Goal: Task Accomplishment & Management: Complete application form

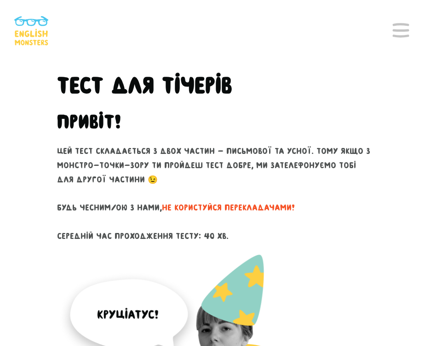
scroll to position [46, 0]
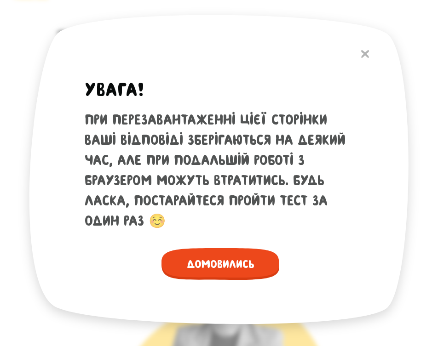
click at [234, 258] on span "Домовились" at bounding box center [221, 264] width 118 height 32
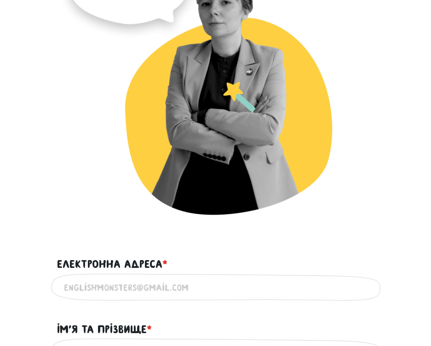
scroll to position [460, 0]
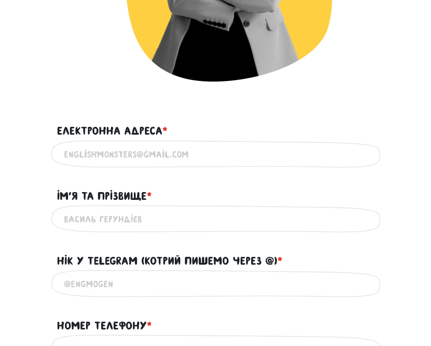
click at [156, 156] on input "Електронна адреса * ?" at bounding box center [216, 154] width 304 height 21
type input "[EMAIL_ADDRESS][DOMAIN_NAME]"
type input "Marharyta Chemer"
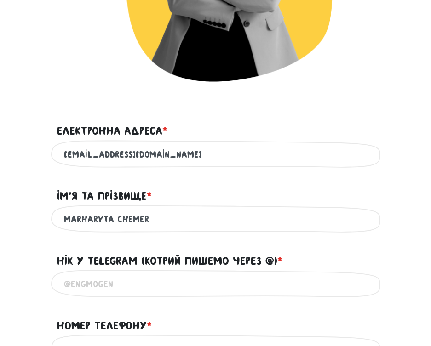
type input "0894784870"
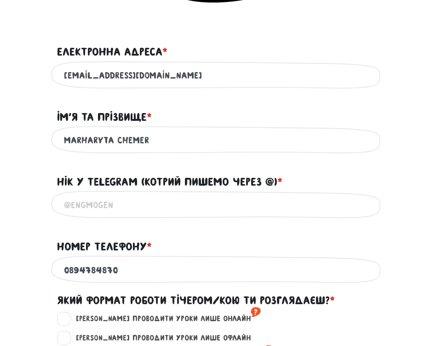
scroll to position [552, 0]
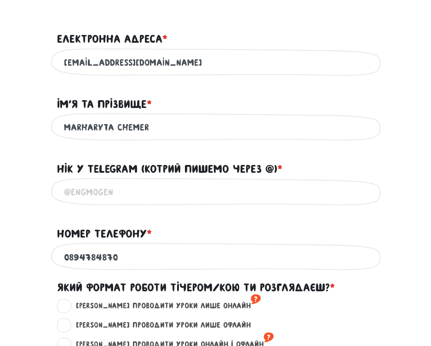
click at [148, 198] on input "Нік у Telegram (котрий пишемо через @) * ?" at bounding box center [216, 192] width 304 height 21
paste input "@Chemer_margo"
drag, startPoint x: 71, startPoint y: 203, endPoint x: 36, endPoint y: 200, distance: 35.1
click at [36, 200] on main "Увага! При перезавантаженні цієї сторінки ваші відповіді зберігаються на деякий…" at bounding box center [215, 152] width 431 height 1286
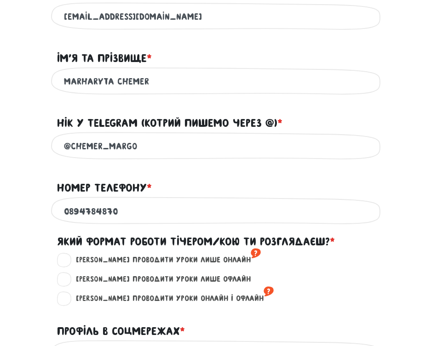
type input "@Chemer_margo"
click at [64, 220] on input "0894784870" at bounding box center [216, 211] width 304 height 21
type input "0662744421"
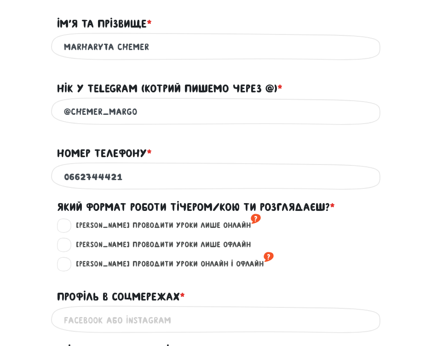
scroll to position [644, 0]
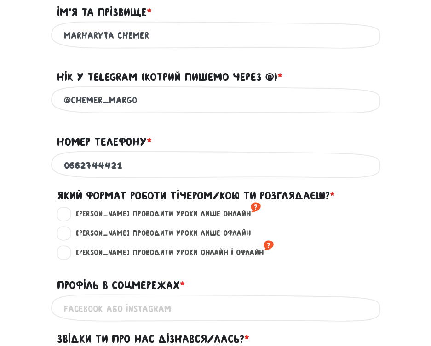
click at [172, 220] on label "[PERSON_NAME] проводити уроки лише онлайн ?" at bounding box center [164, 214] width 193 height 12
click at [69, 218] on input "[PERSON_NAME] проводити уроки лише онлайн ?" at bounding box center [64, 212] width 7 height 9
radio input "true"
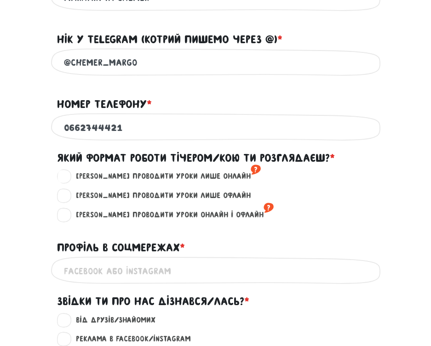
scroll to position [736, 0]
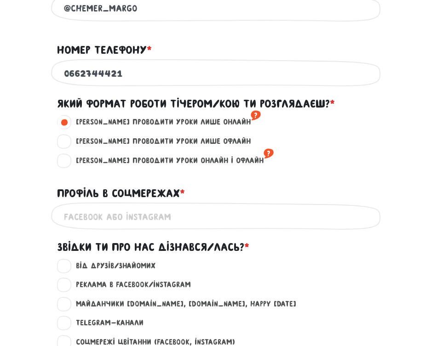
click at [136, 227] on input "Профіль в соцмережах * ?" at bounding box center [216, 217] width 304 height 21
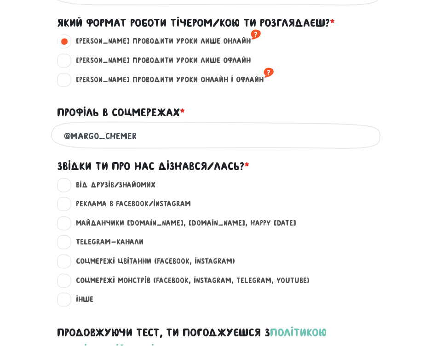
scroll to position [828, 0]
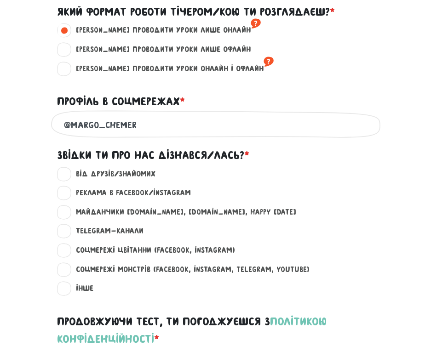
type input "@margo_chemer"
click at [92, 237] on label "Telegram-канали ?" at bounding box center [105, 231] width 75 height 12
click at [69, 235] on input "Telegram-канали ?" at bounding box center [64, 229] width 7 height 9
radio input "true"
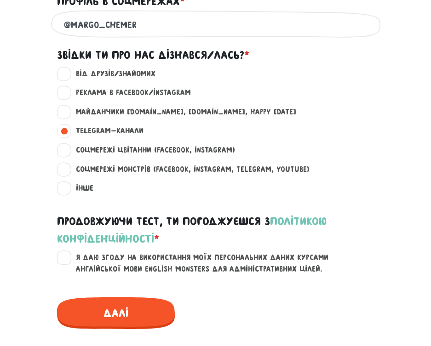
scroll to position [1012, 0]
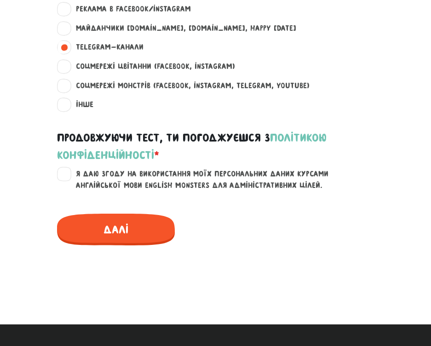
click at [92, 239] on span "Далі" at bounding box center [116, 230] width 118 height 32
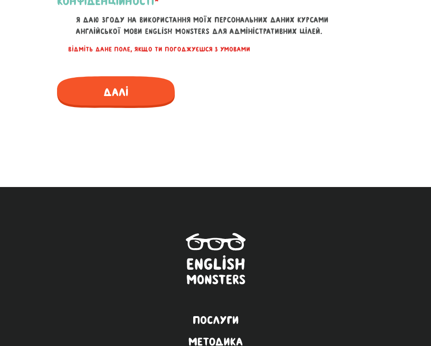
scroll to position [1168, 0]
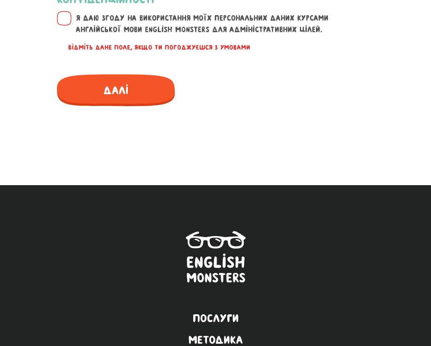
click at [69, 31] on label "Я даю згоду на використання моїх персональних даних курсами англійської мови En…" at bounding box center [221, 23] width 306 height 23
click at [69, 22] on input "Я даю згоду на використання моїх персональних даних курсами англійської мови En…" at bounding box center [64, 16] width 7 height 9
checkbox input "true"
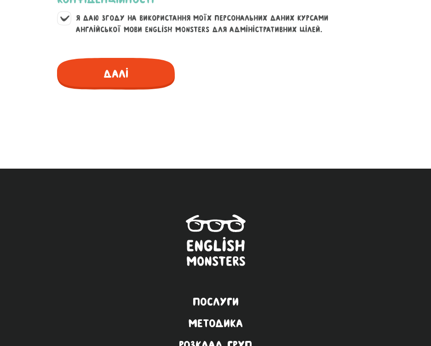
click at [110, 90] on span "Далі" at bounding box center [116, 74] width 118 height 32
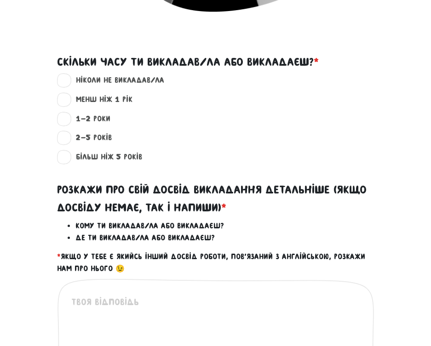
scroll to position [438, 0]
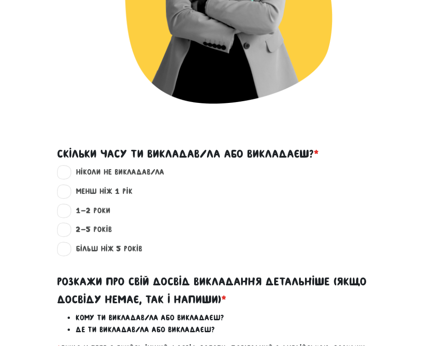
click at [101, 173] on label "ніколи не викладав/ла ?" at bounding box center [116, 173] width 96 height 12
click at [69, 173] on input "ніколи не викладав/ла ?" at bounding box center [64, 171] width 7 height 9
radio input "true"
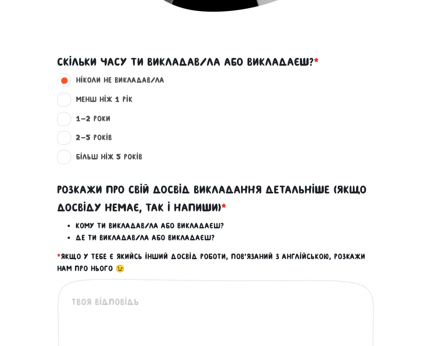
scroll to position [576, 0]
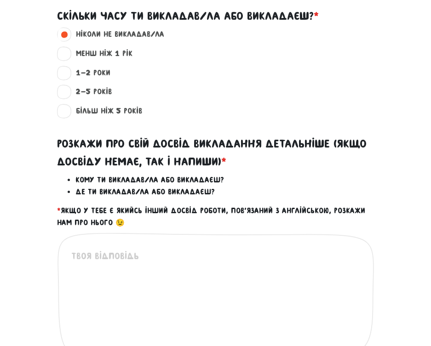
click at [127, 269] on textarea at bounding box center [216, 305] width 290 height 113
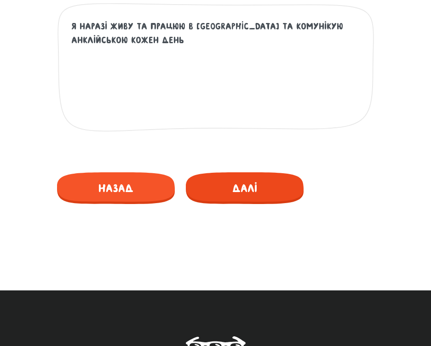
type textarea "я наразі живу та працюю в [GEOGRAPHIC_DATA] та комунікую анклійською кожен день"
click at [233, 175] on span "Далі" at bounding box center [245, 189] width 118 height 32
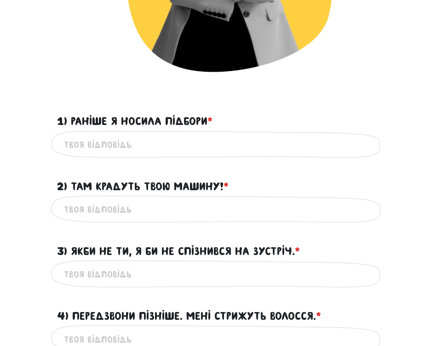
scroll to position [421, 0]
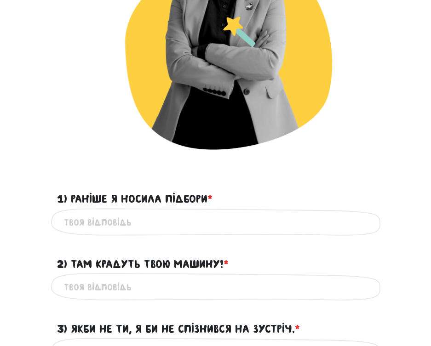
click at [167, 225] on input "1) Раніше я носила підбори * ?" at bounding box center [216, 223] width 304 height 21
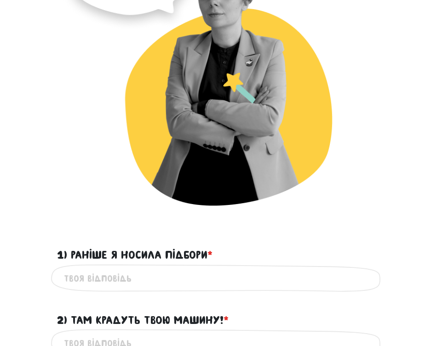
scroll to position [468, 0]
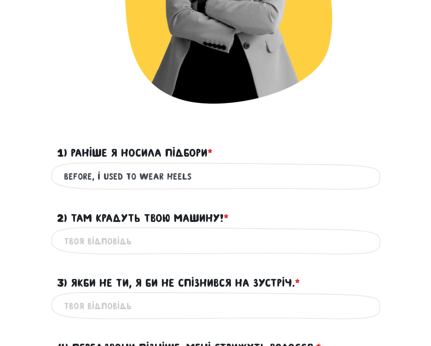
type input "before, i used to wear heels"
click at [233, 248] on input "2) Там крадуть твою машину! * ?" at bounding box center [216, 241] width 304 height 21
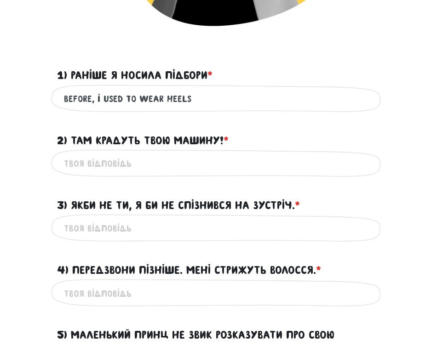
scroll to position [560, 0]
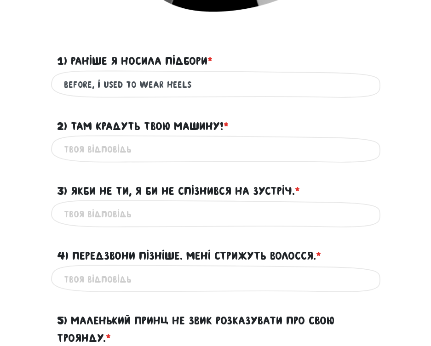
click at [157, 152] on input "2) Там крадуть твою машину! * ?" at bounding box center [216, 149] width 304 height 21
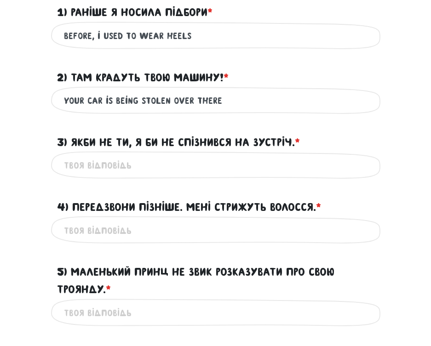
scroll to position [652, 0]
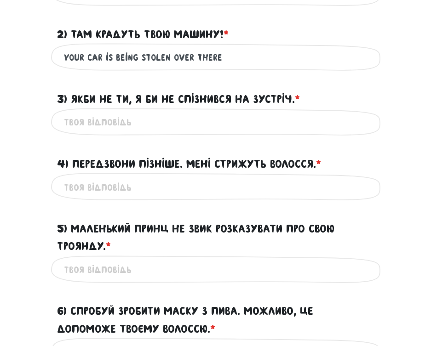
type input "your car is being stolen over there"
click at [199, 122] on input "3) Якби не ти, я би не спізнився на зустріч. * ?" at bounding box center [216, 122] width 304 height 21
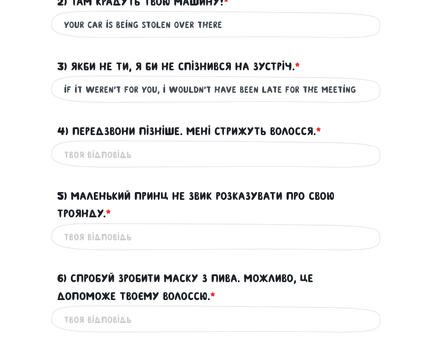
scroll to position [698, 0]
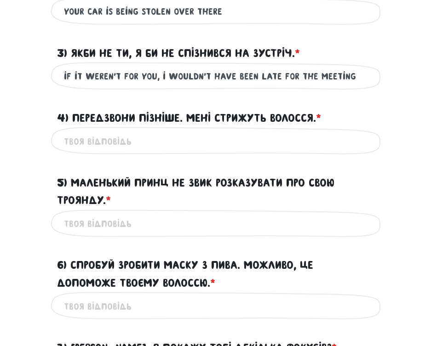
type input "if it weren't for you, i wouldn't have been late for the meeting"
click at [186, 144] on input "4) Передзвони пізніше. Мені стрижуть волосся. * ?" at bounding box center [216, 141] width 304 height 21
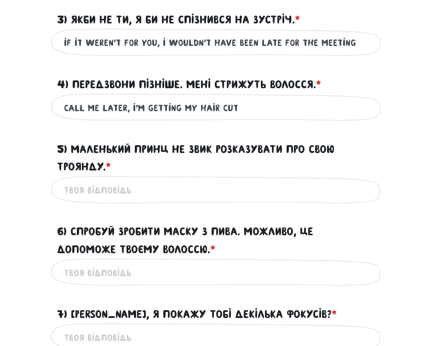
scroll to position [744, 0]
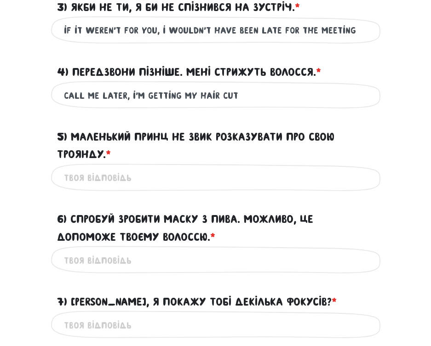
type input "call me later, i'm getting my hair cut"
click at [132, 183] on input "5) Маленький Принц не звик розказувати про свою Троянду. * ?" at bounding box center [216, 178] width 304 height 21
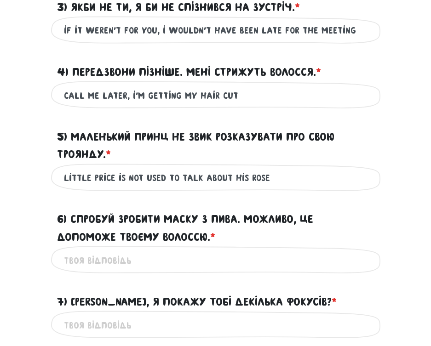
drag, startPoint x: 139, startPoint y: 178, endPoint x: 116, endPoint y: 180, distance: 23.2
click at [116, 180] on input "little price is not used to talk about his rose" at bounding box center [216, 178] width 304 height 21
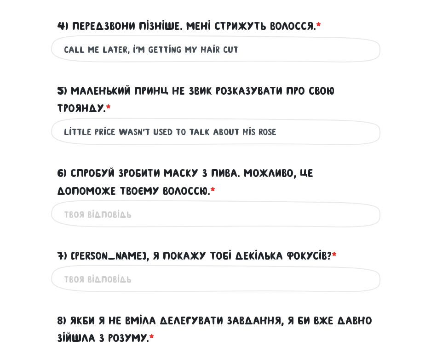
scroll to position [836, 0]
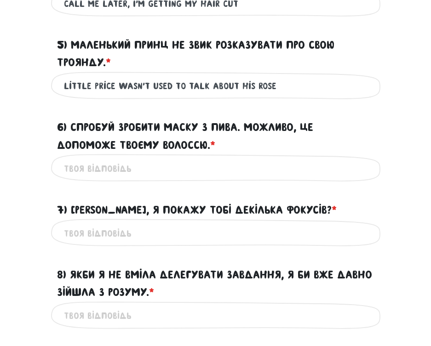
type input "little price wasn't used to talk about his rose"
click at [199, 173] on input "6) Спробуй зробити маску з пива. Можливо, це допоможе твоєму волоссю. * ?" at bounding box center [216, 168] width 304 height 21
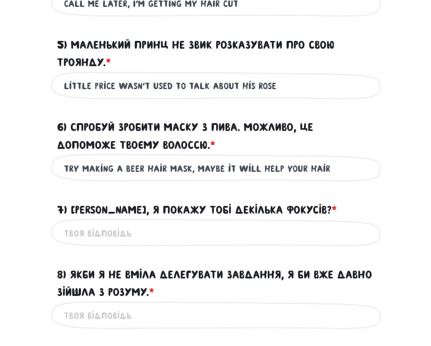
type input "try making a beer hair mask, maybe it will help your hair"
click at [149, 234] on input "7) [PERSON_NAME], я покажу тобі декілька фокусів? * ?" at bounding box center [216, 233] width 304 height 21
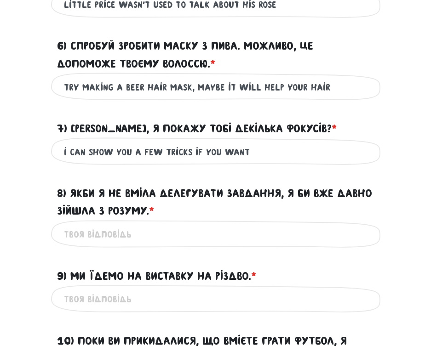
scroll to position [928, 0]
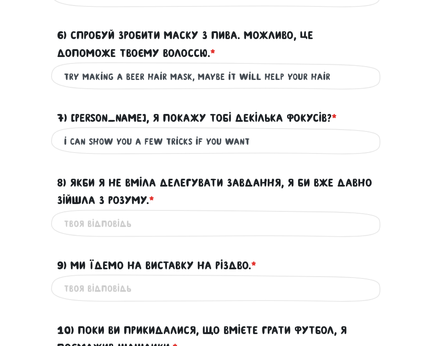
type input "i can show you a few tricks if you want"
click at [193, 218] on input "8) Якби я не вміла делегувати завдання, я би вже давно зійшла з розуму. * ?" at bounding box center [216, 224] width 304 height 21
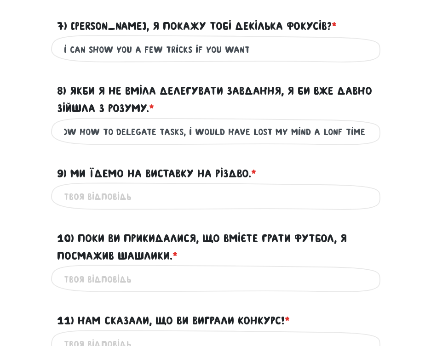
scroll to position [0, 62]
type input "if i didn't know how to delegate tasks, i would have lost my mind a lonf time a…"
click at [146, 208] on div "Це обов'язкове поле" at bounding box center [215, 197] width 331 height 29
click at [144, 197] on input "9) Ми їдемо на виставку на Різдво. * ?" at bounding box center [216, 197] width 304 height 21
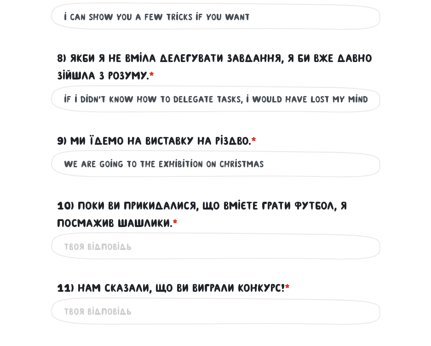
scroll to position [1066, 0]
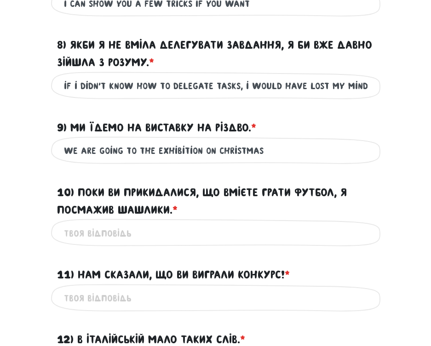
type input "we are going to the exhibition on christmas"
click at [213, 230] on input "10) Поки ви прикидалися, що вмієте грати футбол, я посмажив шашлики. * ?" at bounding box center [216, 233] width 304 height 21
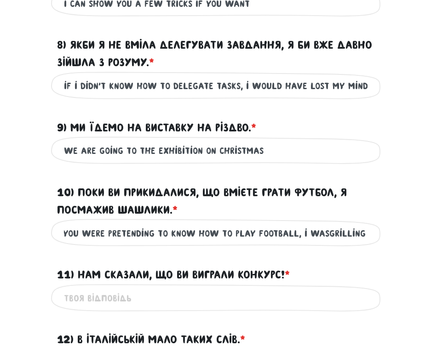
scroll to position [0, 42]
click at [305, 234] on input "while you were pretending to know how to play football, i wasgrilling meat" at bounding box center [216, 233] width 304 height 21
click at [307, 233] on input "while you were pretending to know how to play football, i wasgrilling meat" at bounding box center [216, 233] width 304 height 21
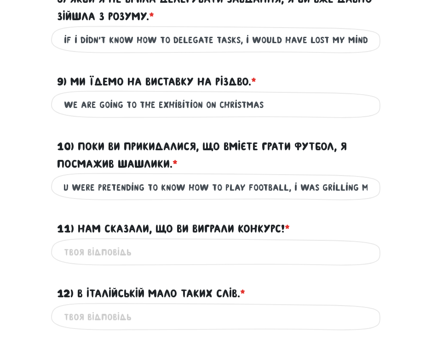
type input "while you were pretending to know how to play football, i was grilling meat"
click at [115, 255] on input "11) Нам сказали, що ви виграли конкурс! * ?" at bounding box center [216, 252] width 304 height 21
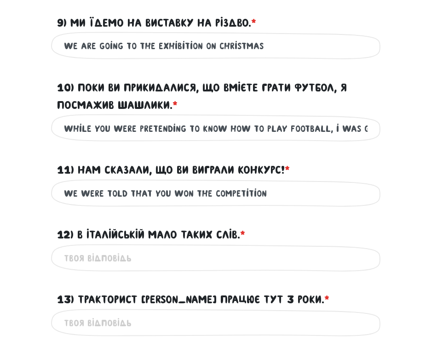
scroll to position [1204, 0]
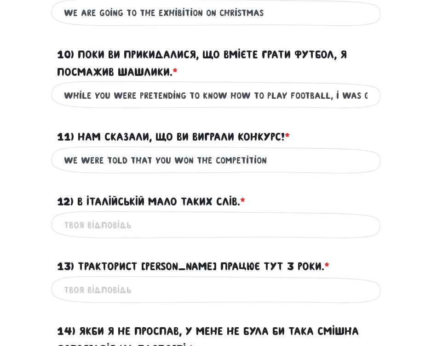
type input "we were told that you won the competition"
click at [201, 219] on input "12) В італійській мало таких слів. * ?" at bounding box center [216, 225] width 304 height 21
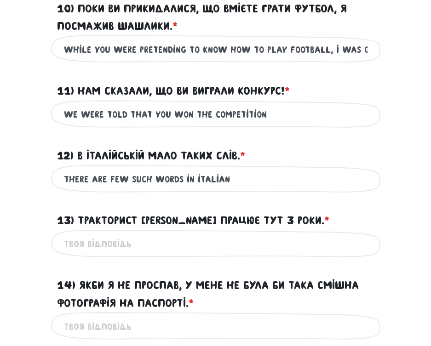
type input "there are few such words in italian"
click at [163, 241] on input "13) Тракторист [PERSON_NAME] працює тут 3 роки. * ?" at bounding box center [216, 244] width 304 height 21
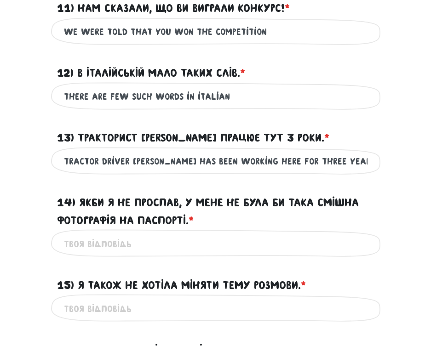
scroll to position [1388, 0]
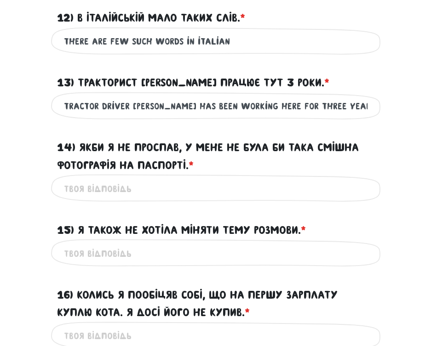
type input "tractor driver [PERSON_NAME] has been working here for three years"
click at [190, 195] on input "14) Якби я не проспав, у мене не була би така смішна фотографія на паспорті. * ?" at bounding box center [216, 189] width 304 height 21
drag, startPoint x: 104, startPoint y: 190, endPoint x: 78, endPoint y: 189, distance: 25.8
click at [78, 189] on input "if i would overslept i" at bounding box center [216, 189] width 304 height 21
click at [167, 192] on input "if i hadn't overslept i" at bounding box center [216, 189] width 304 height 21
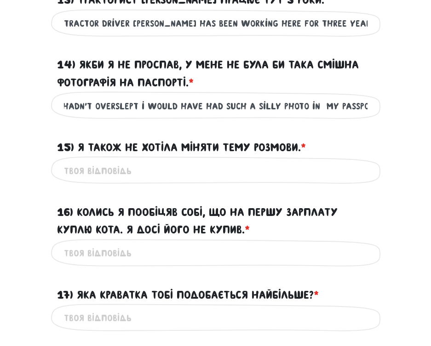
scroll to position [1480, 0]
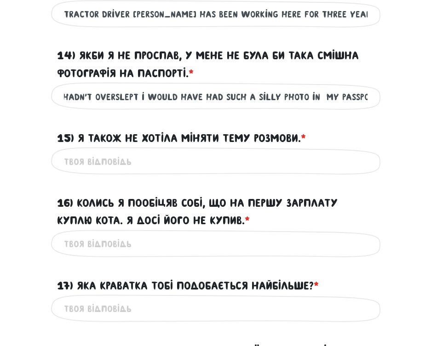
type input "if i hadn't overslept i would have had such a silly photo in my passport"
click at [156, 164] on input "15) Я також не хотіла міняти тему розмови. * ?" at bounding box center [216, 161] width 304 height 21
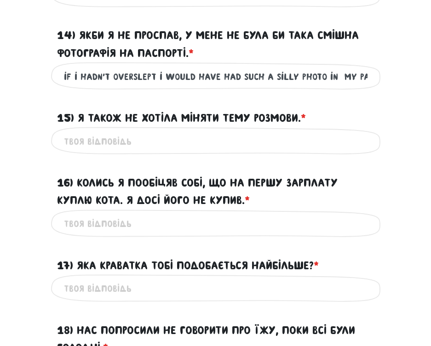
scroll to position [1572, 0]
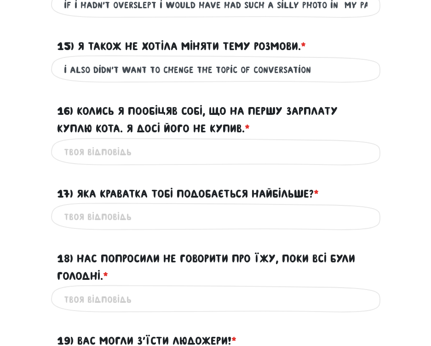
type input "i also didn't want to chenge the topic of conversation"
click at [137, 158] on input "16) Колись я пообіцяв собі, що на першу зарплату куплю кота. Я досі його не куп…" at bounding box center [216, 152] width 304 height 21
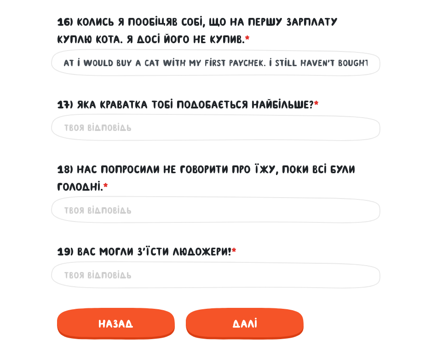
scroll to position [1664, 0]
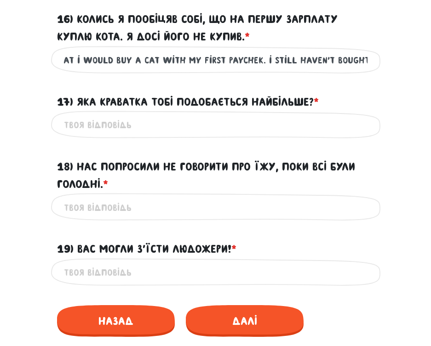
type input "once i promised to myself that i would buy a cat with my first paychek. i still…"
click at [142, 132] on input "17) Яка краватка тобі подобається найбільше? * ?" at bounding box center [216, 125] width 304 height 21
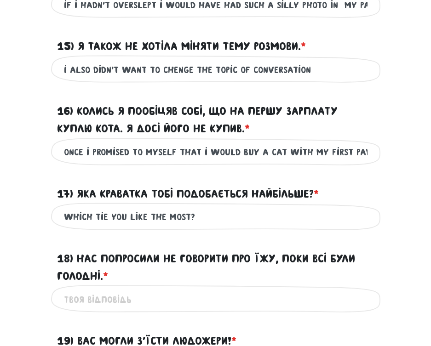
scroll to position [1526, 0]
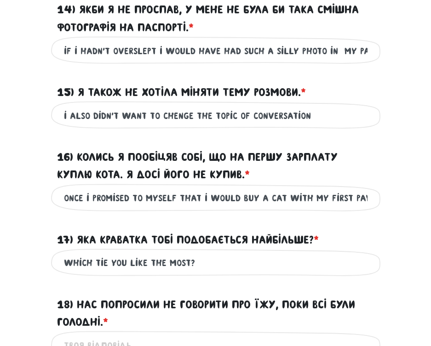
type input "which tie you like the most?"
click at [311, 111] on input "i also didn't want to chenge the topic of conversation" at bounding box center [216, 115] width 304 height 21
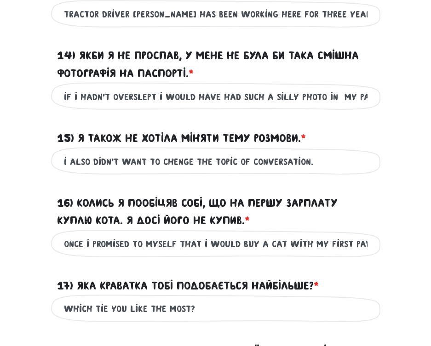
type input "i also didn't want to chenge the topic of conversation."
click at [371, 95] on div "if i hadn't overslept i would have had such a silly photo in my passport Це обо…" at bounding box center [215, 96] width 331 height 29
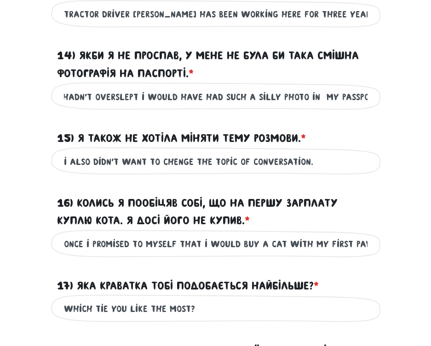
drag, startPoint x: 366, startPoint y: 98, endPoint x: 378, endPoint y: 97, distance: 12.0
click at [378, 97] on div "if i hadn't overslept i would have had such a silly photo in my passport Це обо…" at bounding box center [215, 96] width 331 height 29
click at [366, 98] on input "if i hadn't overslept i would have had such a silly photo in my passport" at bounding box center [216, 97] width 304 height 21
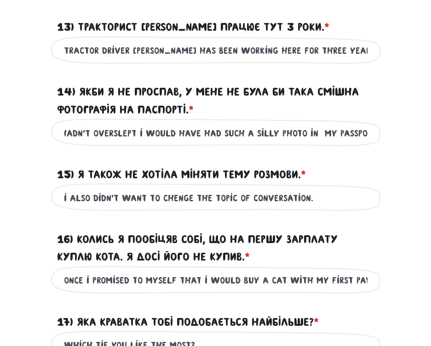
scroll to position [1342, 0]
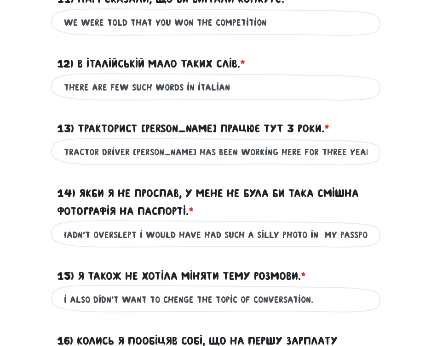
type input "if i hadn't overslept i would have had such a silly photo in my passport."
click at [343, 156] on input "tractor driver [PERSON_NAME] has been working here for three years" at bounding box center [216, 152] width 304 height 21
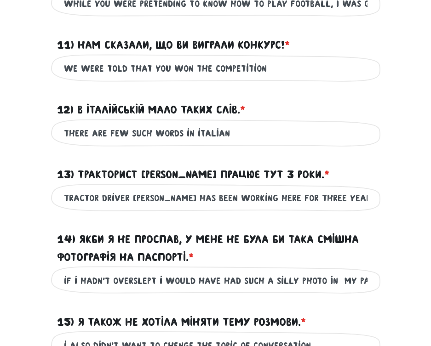
type input "tractor driver [PERSON_NAME] has been working here for three years."
click at [238, 133] on input "there are few such words in italian" at bounding box center [216, 133] width 304 height 21
type input "there are few such words in italian."
click at [290, 69] on input "we were told that you won the competition" at bounding box center [216, 68] width 304 height 21
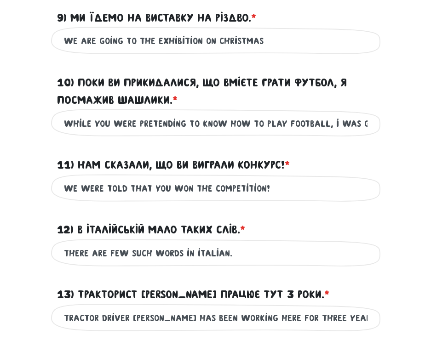
scroll to position [1158, 0]
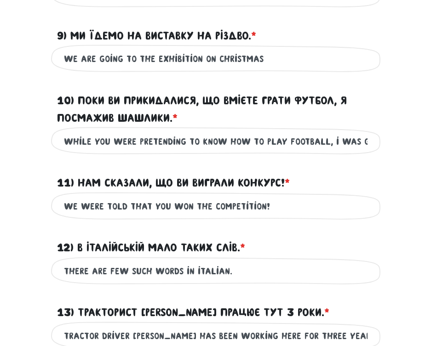
type input "we were told that you won the competition!"
drag, startPoint x: 328, startPoint y: 139, endPoint x: 380, endPoint y: 133, distance: 52.8
click at [380, 133] on div "while you were pretending to know how to play football, i was grilling meat Це …" at bounding box center [215, 141] width 331 height 29
click at [364, 143] on input "while you were pretending to know how to play football, i was grilling meat" at bounding box center [216, 141] width 304 height 21
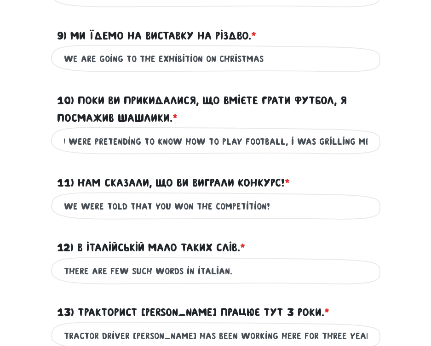
click at [366, 143] on input "while you were pretending to know how to play football, i was grilling meat" at bounding box center [216, 141] width 304 height 21
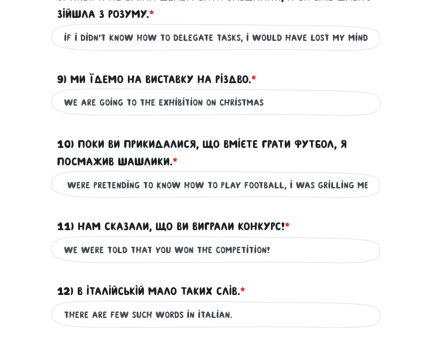
scroll to position [1066, 0]
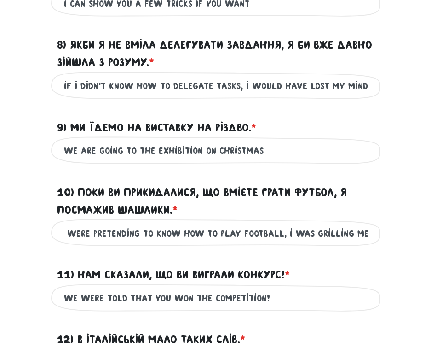
type input "while you were pretending to know how to play football, i was grilling meat."
click at [277, 150] on input "we are going to the exhibition on christmas" at bounding box center [216, 151] width 304 height 21
type input "we are going to the exhibition on christmas."
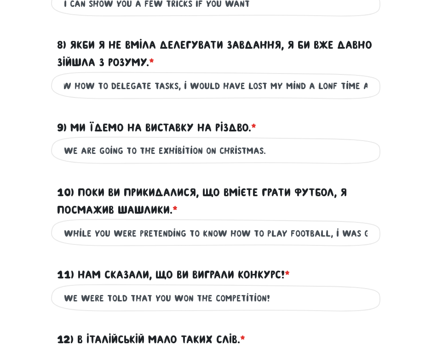
drag, startPoint x: 340, startPoint y: 78, endPoint x: 392, endPoint y: 87, distance: 52.3
click at [392, 87] on main "Увага! При перезавантаженні цієї сторінки ваші відповіді зберігаються на деякий…" at bounding box center [215, 13] width 431 height 2036
click at [366, 84] on input "if i didn't know how to delegate tasks, i would have lost my mind a lonf time a…" at bounding box center [216, 86] width 304 height 21
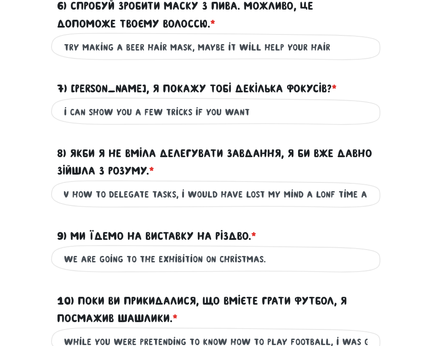
scroll to position [928, 0]
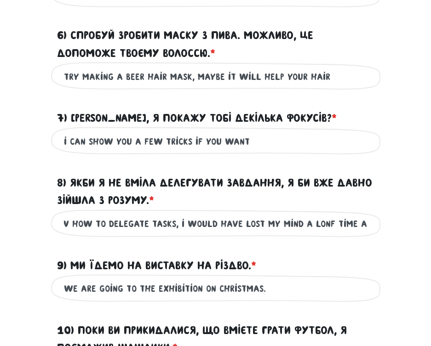
type input "if i didn't know how to delegate tasks, i would have lost my mind a lonf time a…"
click at [266, 142] on input "i can show you a few tricks if you want" at bounding box center [216, 141] width 304 height 21
type input "i can show you a few tricks if you want?"
drag, startPoint x: 323, startPoint y: 80, endPoint x: 334, endPoint y: 79, distance: 11.1
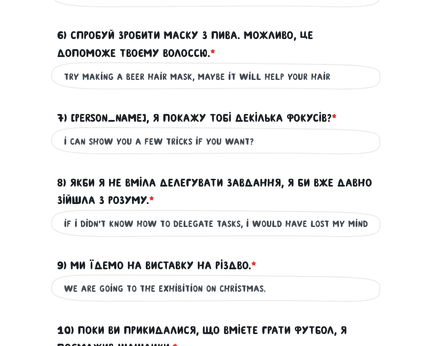
click at [334, 79] on input "try making a beer hair mask, maybe it will help your hair" at bounding box center [216, 76] width 304 height 21
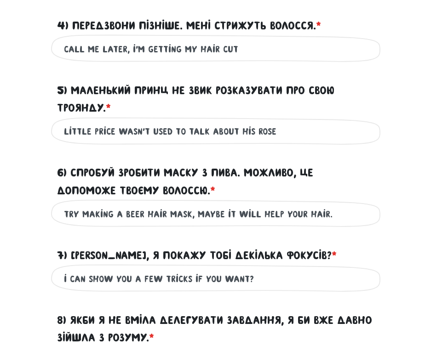
scroll to position [744, 0]
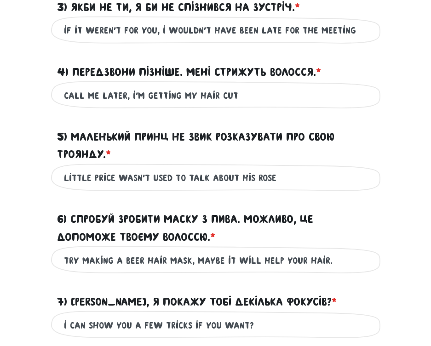
type input "try making a beer hair mask, maybe it will help your hair."
click at [282, 173] on input "little price wasn't used to talk about his rose" at bounding box center [216, 178] width 304 height 21
type input "little price wasn't used to talk about his rose."
click at [251, 100] on input "call me later, i'm getting my hair cut" at bounding box center [216, 95] width 304 height 21
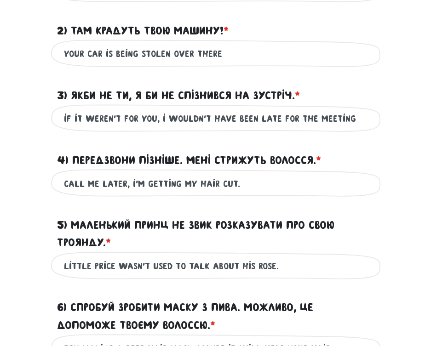
scroll to position [652, 0]
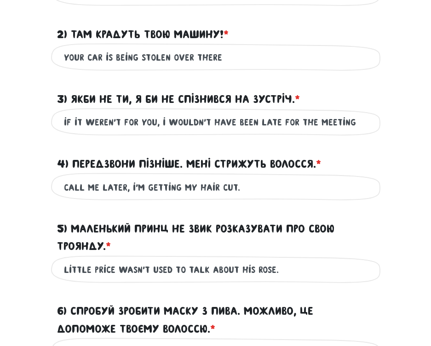
type input "call me later, i'm getting my hair cut."
drag, startPoint x: 304, startPoint y: 122, endPoint x: 393, endPoint y: 121, distance: 89.7
click at [348, 120] on input "if it weren't for you, i wouldn't have been late for the meeting" at bounding box center [216, 122] width 304 height 21
type input "if it weren't for you, i wouldn't have been late for the meeting."
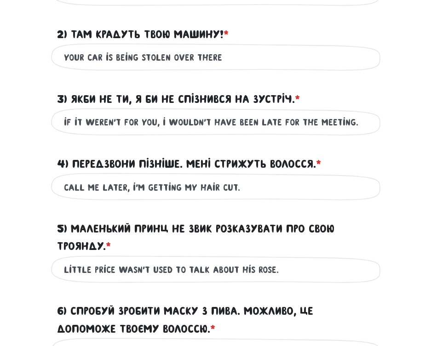
click at [241, 63] on input "your car is being stolen over there" at bounding box center [216, 57] width 304 height 21
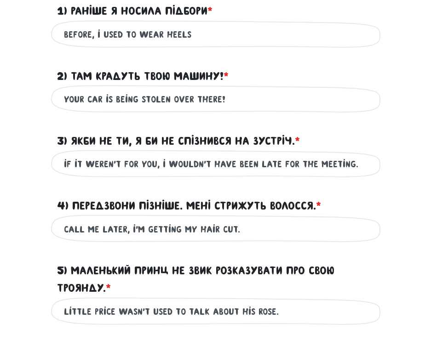
scroll to position [514, 0]
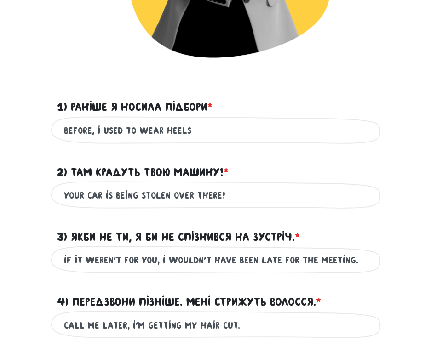
type input "your car is being stolen over there!"
click at [212, 135] on input "before, i used to wear heels" at bounding box center [216, 131] width 304 height 21
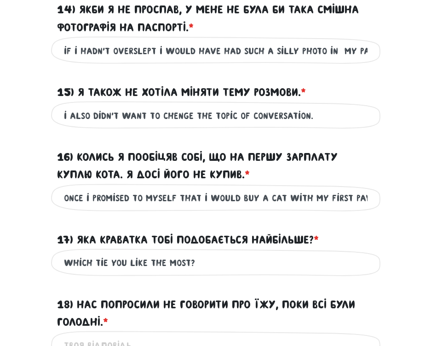
scroll to position [1710, 0]
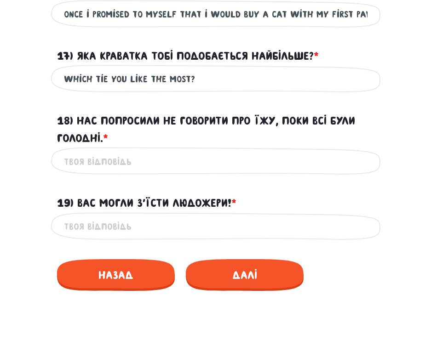
type input "before, i used to wear heels."
click at [216, 164] on input "18) Нас попросили не говорити про їжу, поки всі були голодні. * ?" at bounding box center [216, 161] width 304 height 21
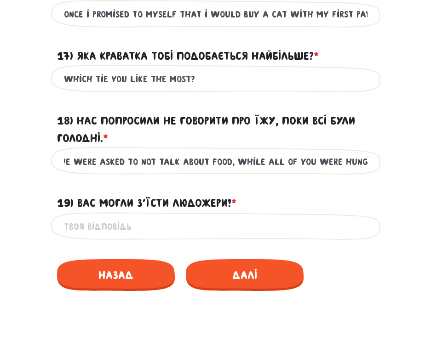
scroll to position [0, 9]
type input "we were asked to not talk about food, while all of you were hungry."
click at [179, 222] on input "19) Вас могли з’їсти людожери! * ?" at bounding box center [216, 227] width 304 height 21
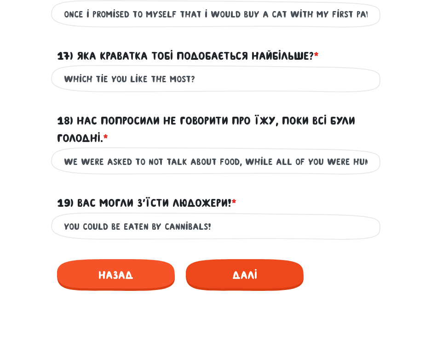
type input "you could be eaten by cannibals!"
click at [254, 272] on span "Далі" at bounding box center [245, 276] width 118 height 32
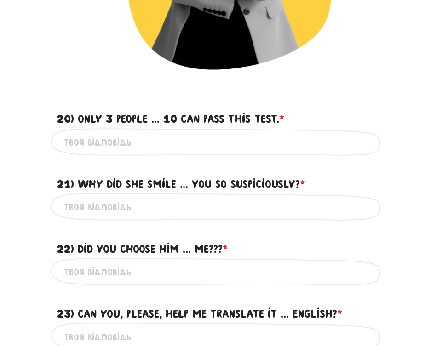
scroll to position [421, 0]
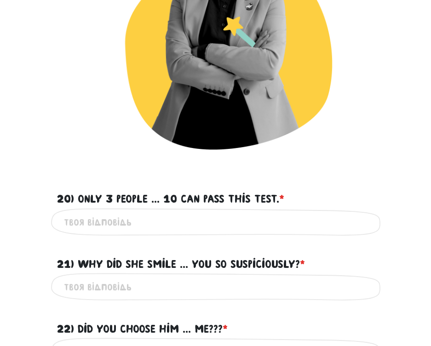
click at [113, 227] on input "20) Only 3 people ... 10 can pass this test. * ?" at bounding box center [216, 223] width 304 height 21
type input "o"
type input "т"
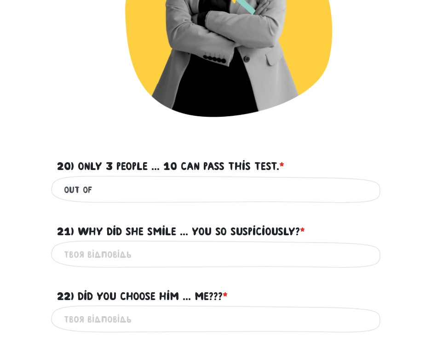
scroll to position [468, 0]
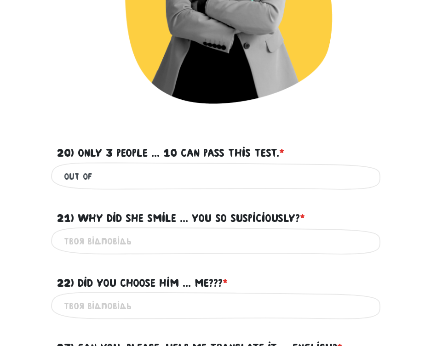
type input "out of"
click at [105, 243] on input "21) Why did she smile ... you so suspiciously? * ?" at bounding box center [216, 241] width 304 height 21
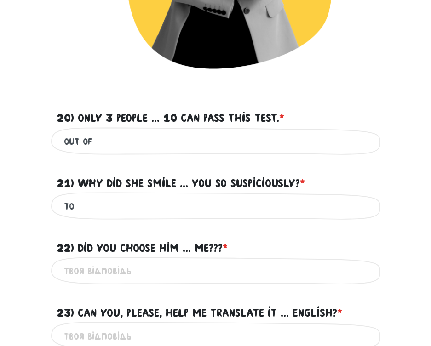
scroll to position [514, 0]
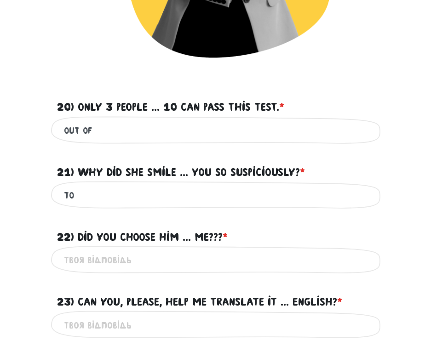
type input "to"
click at [138, 265] on input "22) Did you choose him ... me??? * ?" at bounding box center [216, 260] width 304 height 21
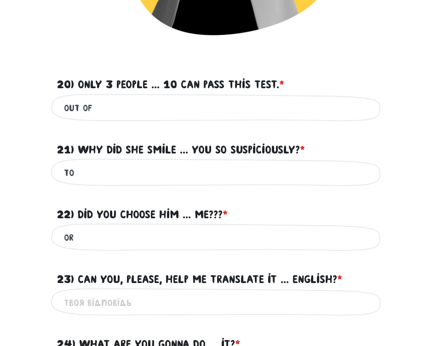
scroll to position [652, 0]
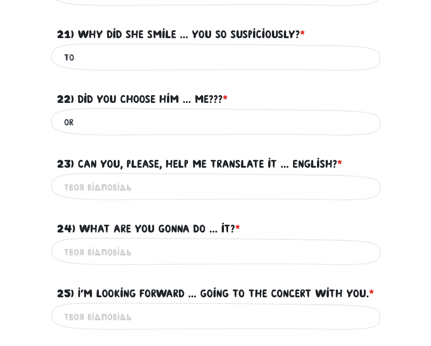
type input "or"
click at [139, 192] on input "23) Can you, please, help me translate it ... English? * ?" at bounding box center [216, 187] width 304 height 21
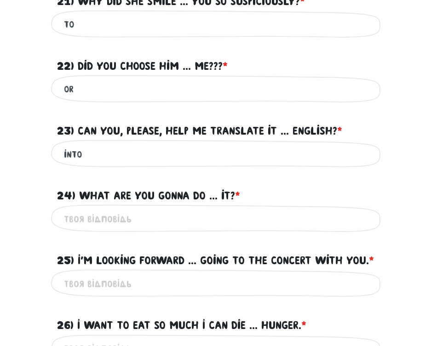
scroll to position [698, 0]
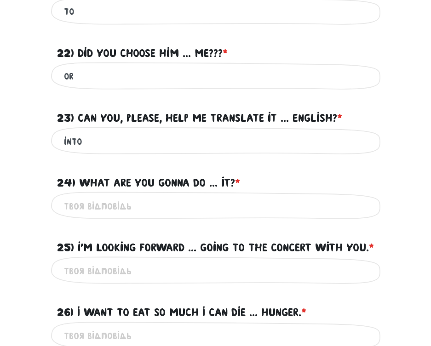
type input "into"
click at [162, 214] on input "24) What are you gonna do ... it? * ?" at bounding box center [216, 206] width 304 height 21
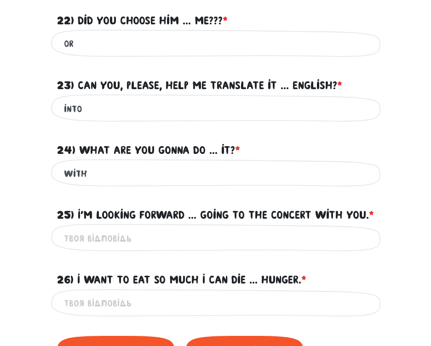
scroll to position [744, 0]
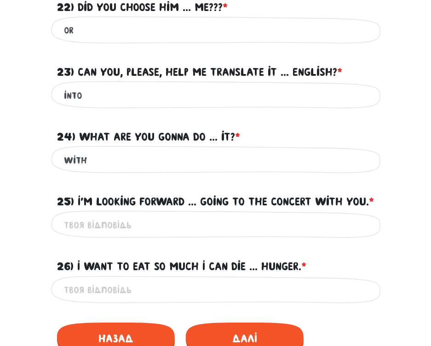
type input "with"
click at [151, 236] on input "25) I'm looking forward ... going to the concert with you. * ?" at bounding box center [216, 225] width 304 height 21
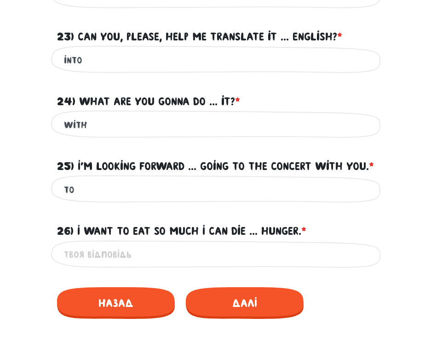
scroll to position [790, 0]
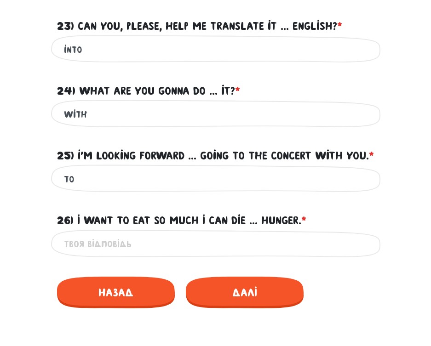
type input "to"
click at [160, 255] on input "26) I want to eat so much I can die ... hunger. * ?" at bounding box center [216, 244] width 304 height 21
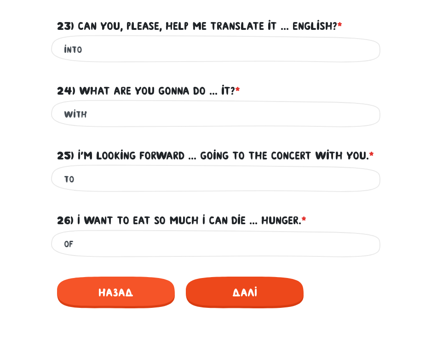
type input "of"
click at [263, 309] on span "Далі" at bounding box center [245, 293] width 118 height 32
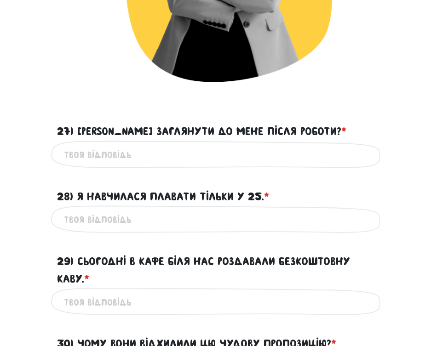
scroll to position [421, 0]
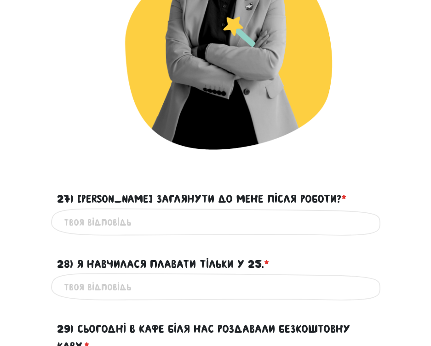
click at [191, 231] on input "27) [PERSON_NAME] заглянути до мене після роботи? * ?" at bounding box center [216, 223] width 304 height 21
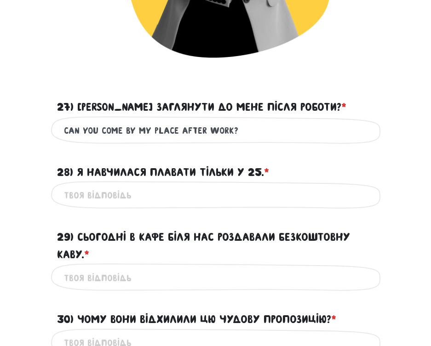
type input "can you come by my place after work?"
click at [163, 193] on input "28) Я навчилася плавати тільки у 25. * ?" at bounding box center [216, 195] width 304 height 21
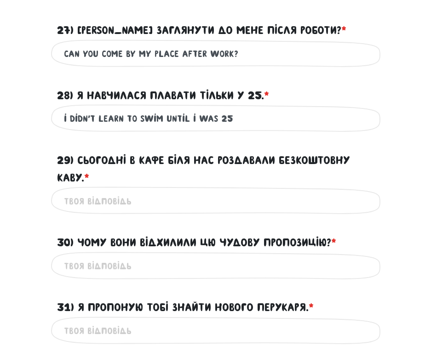
scroll to position [606, 0]
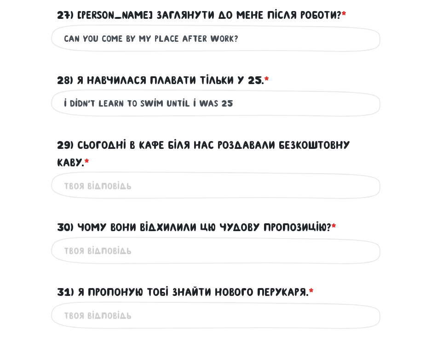
type input "i didn't learn to swim until i was 25"
click at [170, 194] on input "29) Сьогодні в кафе біля нас роздавали безкоштовну каву. * ?" at bounding box center [216, 186] width 304 height 21
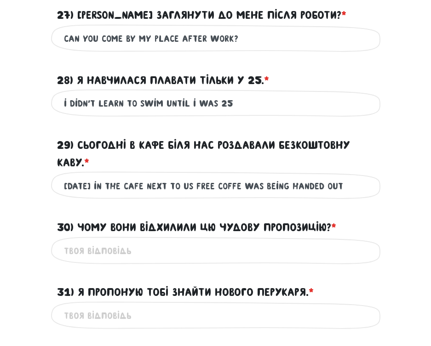
type input "[DATE] in the cafe next to us free coffe was being handed out"
click at [120, 248] on input "30) Чому вони відхилили цю чудову пропозицію? * ?" at bounding box center [216, 251] width 304 height 21
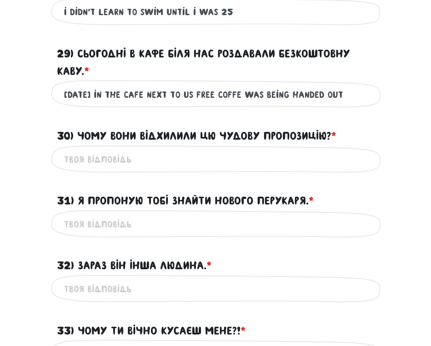
scroll to position [698, 0]
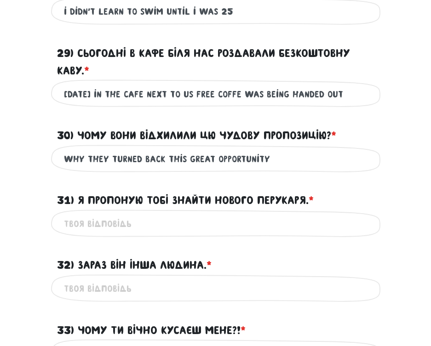
type input "why they turned back this great opportunity"
click at [128, 225] on input "31) Я пропоную тобі знайти нового перукаря. * ?" at bounding box center [216, 224] width 304 height 21
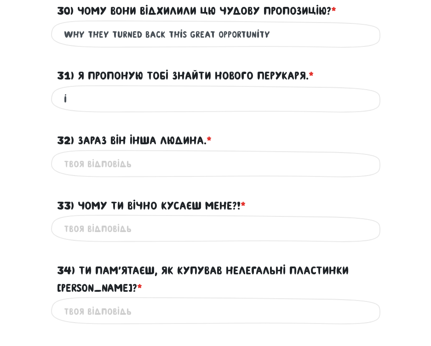
scroll to position [836, 0]
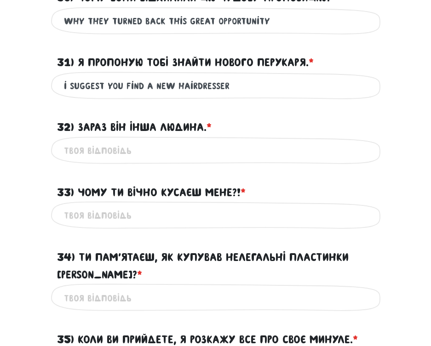
type input "i suggest you find a new hairdresser"
click at [176, 148] on input "32) Зараз він інша людина. * ?" at bounding box center [216, 151] width 304 height 21
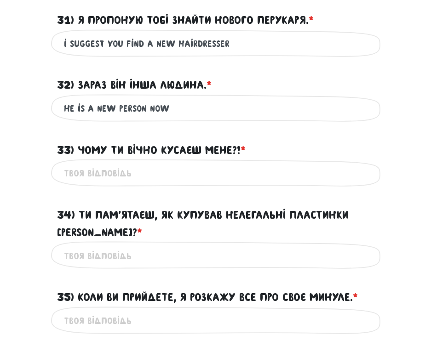
scroll to position [928, 0]
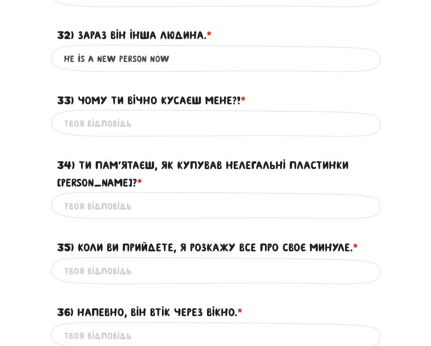
type input "he is a new person now"
click at [168, 126] on input "33) Чому ти вічно кусаєш мене?! * ?" at bounding box center [216, 124] width 304 height 21
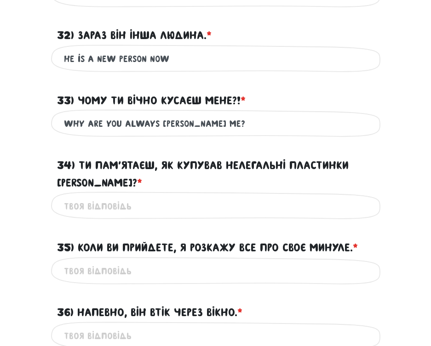
drag, startPoint x: 118, startPoint y: 122, endPoint x: 101, endPoint y: 121, distance: 17.1
click at [101, 121] on input "why are you always [PERSON_NAME] me?" at bounding box center [216, 124] width 304 height 21
drag, startPoint x: 94, startPoint y: 123, endPoint x: 99, endPoint y: 123, distance: 5.1
click at [99, 123] on input "why are you always [PERSON_NAME] me?" at bounding box center [216, 124] width 304 height 21
drag, startPoint x: 182, startPoint y: 122, endPoint x: 166, endPoint y: 122, distance: 16.6
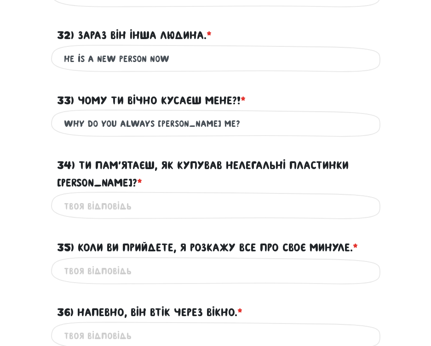
click at [166, 122] on input "why do you always [PERSON_NAME] me?" at bounding box center [216, 124] width 304 height 21
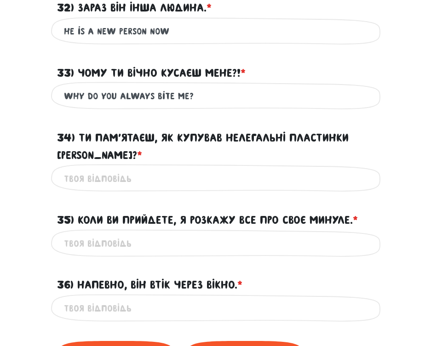
scroll to position [974, 0]
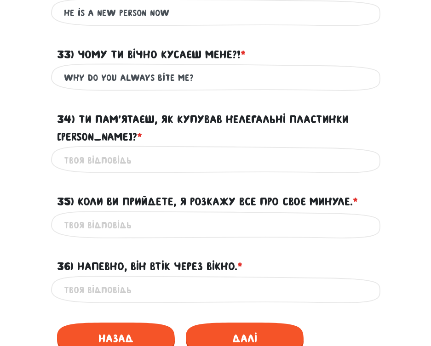
type input "why do you always bite me?"
click at [155, 161] on input "34) Ти пам’ятаєш, як купував нелегальні пластинки [PERSON_NAME]? * ?" at bounding box center [216, 160] width 304 height 21
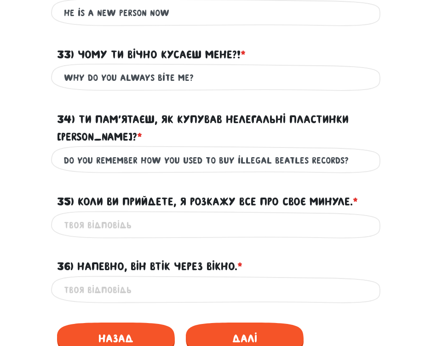
type input "do you remember how you used to buy illegal Beatles records?"
click at [155, 219] on input "35) Коли ви прийдете, я розкажу все про своє минуле. * ?" at bounding box center [216, 225] width 304 height 21
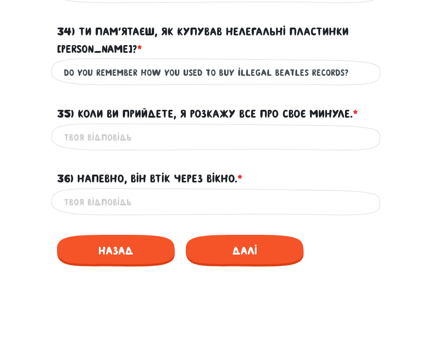
scroll to position [1066, 0]
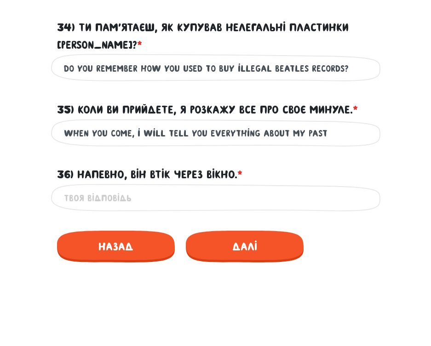
type input "when you come, i will tell you everything about my past"
click at [148, 197] on input "36) Напевно, він втік через вікно. * ?" at bounding box center [216, 198] width 304 height 21
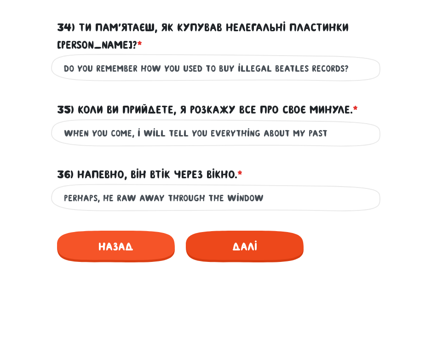
type input "perhaps, he raw away through the window"
click at [274, 248] on span "Далі" at bounding box center [245, 247] width 118 height 32
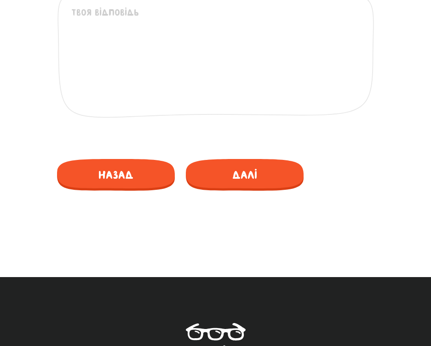
scroll to position [790, 0]
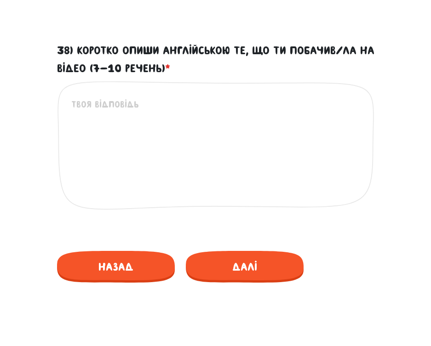
click at [176, 127] on textarea "38) Коротко опиши англійською те, що ти побачив/ла на відео (7-10 речень) *" at bounding box center [216, 154] width 290 height 113
type textarea "s"
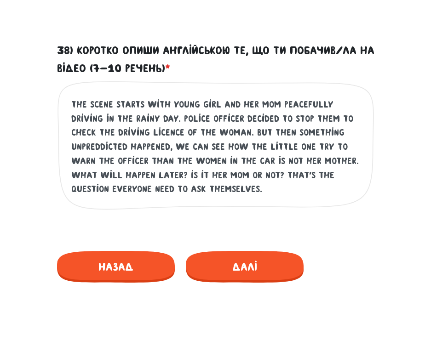
drag, startPoint x: 150, startPoint y: 195, endPoint x: 70, endPoint y: 98, distance: 125.8
click at [70, 98] on div "the scene starts with young girl and her mom peacefully driving in the rainy da…" at bounding box center [216, 157] width 318 height 152
paste textarea "The scene starts with a young girl and her mother peacefully driving on a rainy…"
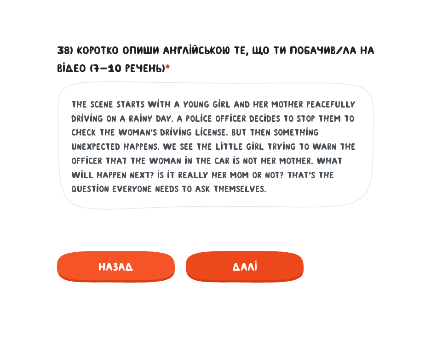
type textarea "The scene starts with a young girl and her mother peacefully driving on a rainy…"
click at [271, 267] on span "Далі" at bounding box center [245, 267] width 118 height 32
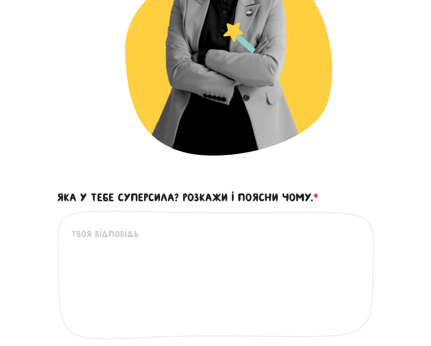
scroll to position [438, 0]
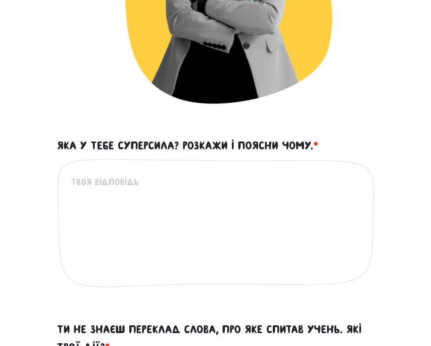
click at [224, 213] on textarea "Яка у тебе суперсила? Розкажи і поясни чому. *" at bounding box center [216, 231] width 290 height 113
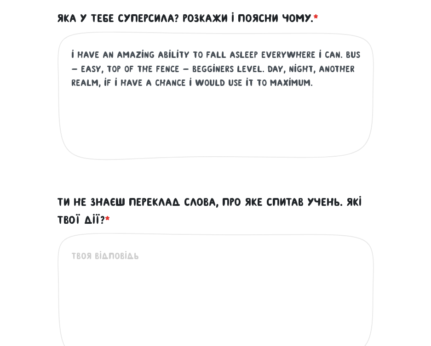
scroll to position [576, 0]
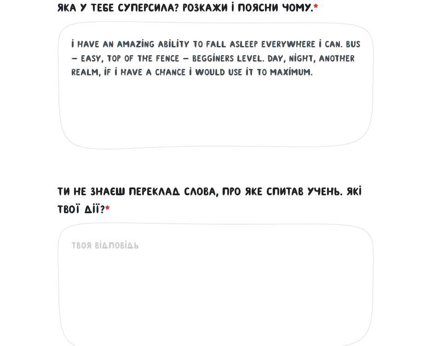
type textarea "i have an amazing ability to fall asleep everywhere i can. Bus - easy, top of t…"
click at [184, 267] on textarea "Ти не знаєш переклад слова, про яке спитав учень. Які твої дії? *" at bounding box center [216, 295] width 290 height 113
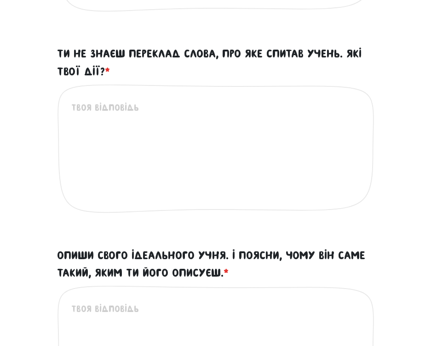
scroll to position [668, 0]
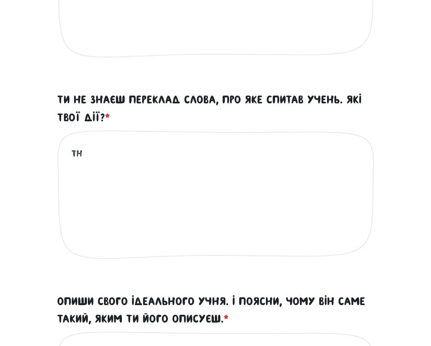
type textarea "t"
click at [183, 161] on textarea "- that's a good question, let's" at bounding box center [216, 203] width 290 height 113
click at [211, 155] on textarea "- that's a good question. let's" at bounding box center [216, 203] width 290 height 113
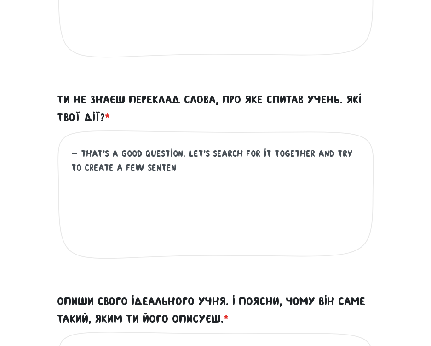
drag, startPoint x: 165, startPoint y: 165, endPoint x: 133, endPoint y: 167, distance: 32.2
click at [133, 167] on textarea "- that's a good question. let's search for it together and try to create a few …" at bounding box center [216, 203] width 290 height 113
paste textarea "rechennya Посмотреть в словаре 7 / 5 000 sentence"
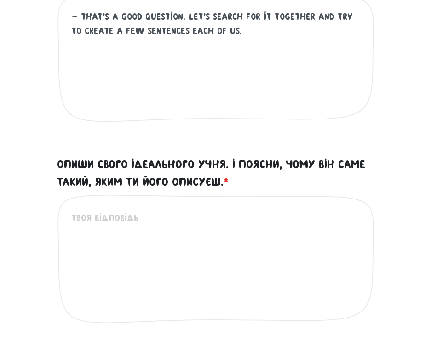
scroll to position [806, 0]
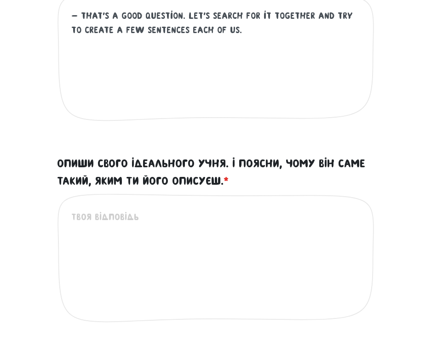
type textarea "- that's a good question. let's search for it together and try to create a few …"
click at [156, 223] on textarea "Опиши свого ідеального учня. І поясни, чому він саме такий, яким ти його описує…" at bounding box center [216, 266] width 290 height 113
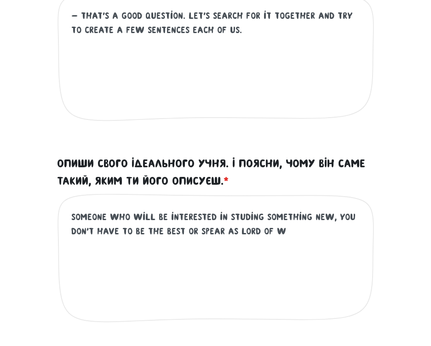
click at [310, 237] on textarea "someone who will be interested in studing something new, you don't have to be t…" at bounding box center [216, 266] width 290 height 113
drag, startPoint x: 214, startPoint y: 231, endPoint x: 221, endPoint y: 232, distance: 6.6
click at [221, 232] on textarea "someone who will be interested in studing something new, you don't have to be t…" at bounding box center [216, 266] width 290 height 113
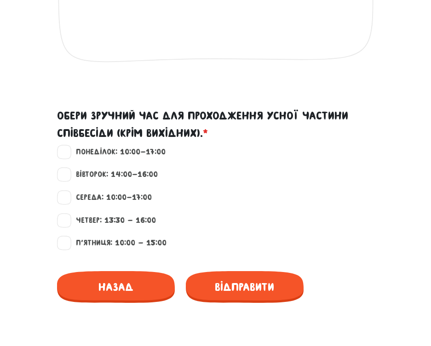
scroll to position [1082, 0]
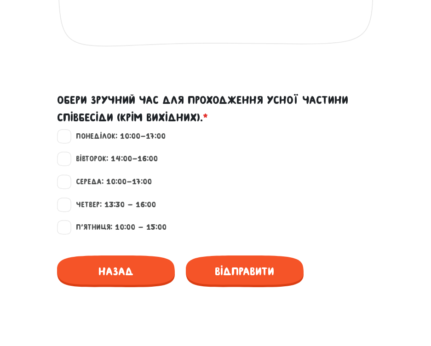
type textarea "someone who will be interested in studing something new, you don't have to be t…"
click at [121, 227] on label "П'ятниця: 10:00 - 15:00" at bounding box center [117, 228] width 98 height 12
click at [69, 227] on input "П'ятниця: 10:00 - 15:00" at bounding box center [64, 226] width 7 height 9
checkbox input "true"
click at [141, 134] on label "Понеділок: 10:00-17:00" at bounding box center [117, 137] width 98 height 12
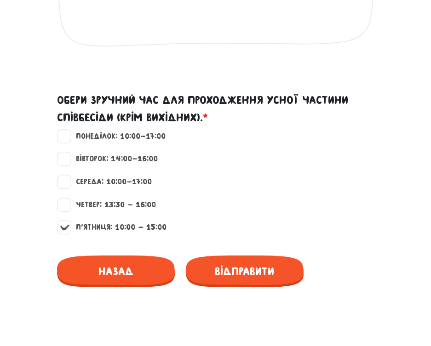
click at [69, 134] on input "Понеділок: 10:00-17:00" at bounding box center [64, 135] width 7 height 9
checkbox input "true"
click at [138, 162] on label "Вівторок: 14:00-16:00" at bounding box center [113, 159] width 90 height 12
click at [69, 162] on input "Вівторок: 14:00-16:00" at bounding box center [64, 157] width 7 height 9
checkbox input "true"
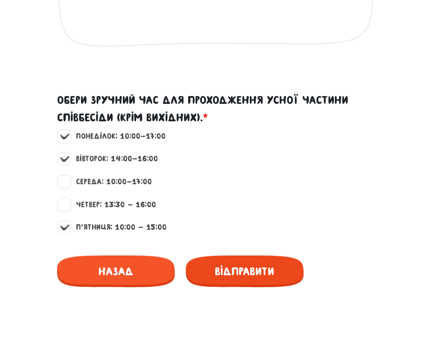
click at [266, 280] on span "Відправити" at bounding box center [245, 272] width 118 height 32
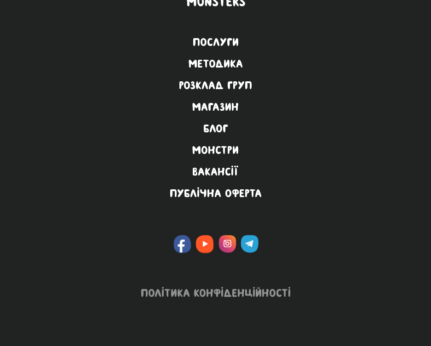
scroll to position [653, 0]
